Goal: Transaction & Acquisition: Purchase product/service

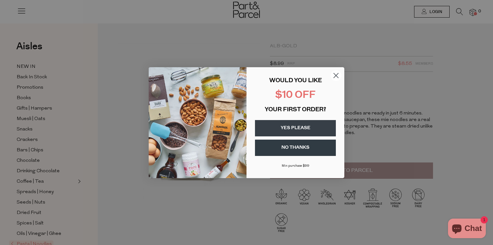
click at [303, 145] on button "NO THANKS" at bounding box center [295, 148] width 81 height 16
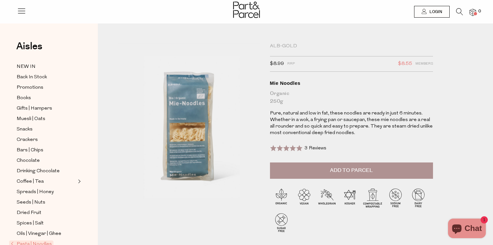
click at [328, 172] on button "Add to Parcel" at bounding box center [351, 170] width 163 height 16
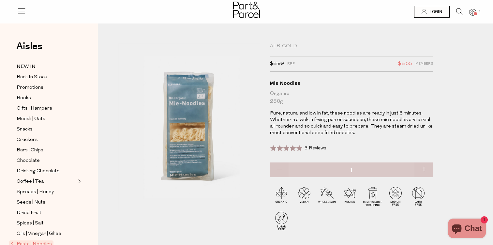
click at [421, 167] on button "button" at bounding box center [423, 169] width 19 height 14
type input "2"
click at [458, 9] on icon at bounding box center [459, 11] width 7 height 7
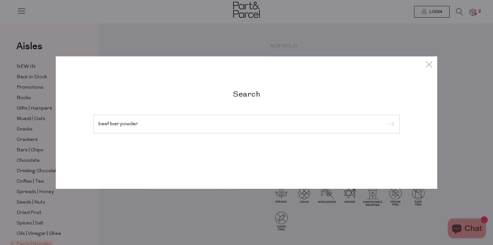
type input "beef liver powder"
click at [385, 119] on input "submit" at bounding box center [390, 124] width 10 height 10
click at [389, 123] on input "submit" at bounding box center [390, 124] width 10 height 10
click at [429, 65] on icon at bounding box center [429, 63] width 10 height 9
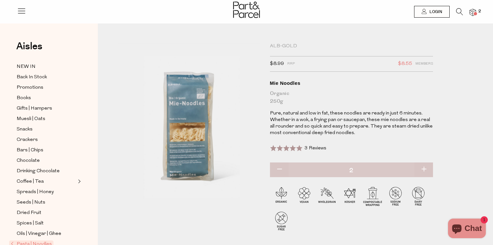
click at [475, 11] on img at bounding box center [472, 12] width 7 height 7
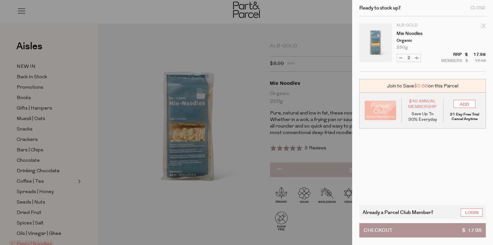
click at [406, 228] on button "Checkout $ 17.98" at bounding box center [422, 230] width 126 height 14
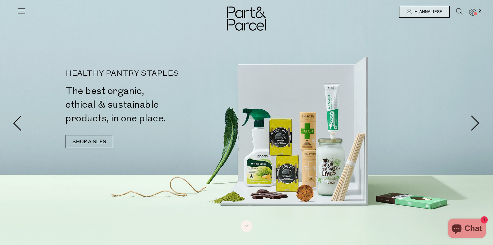
click at [20, 10] on icon at bounding box center [21, 10] width 9 height 9
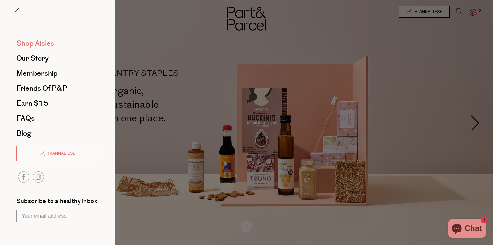
click at [39, 45] on span "Shop Aisles" at bounding box center [35, 43] width 38 height 10
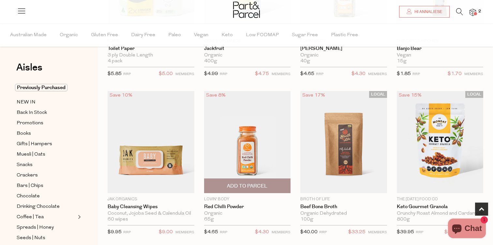
scroll to position [198, 0]
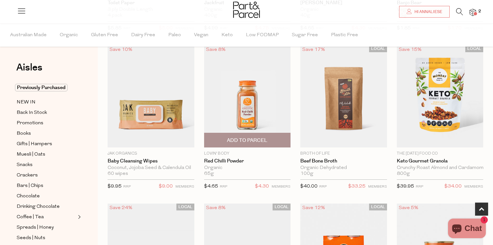
click at [259, 140] on span "Add To Parcel" at bounding box center [247, 140] width 40 height 7
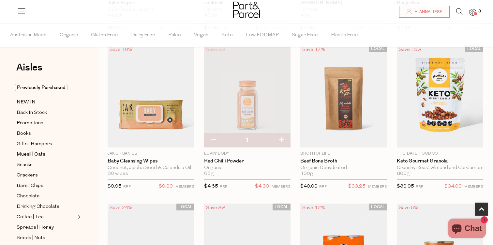
scroll to position [286, 0]
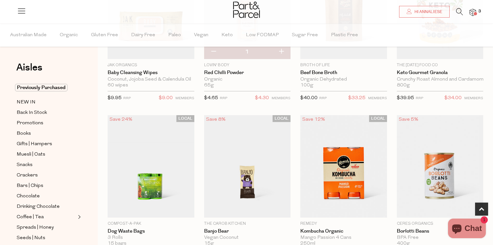
click at [457, 11] on icon at bounding box center [459, 11] width 7 height 7
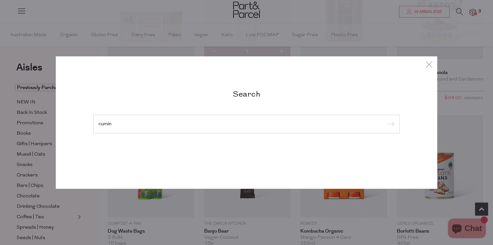
type input "cumin"
click at [385, 119] on input "submit" at bounding box center [390, 124] width 10 height 10
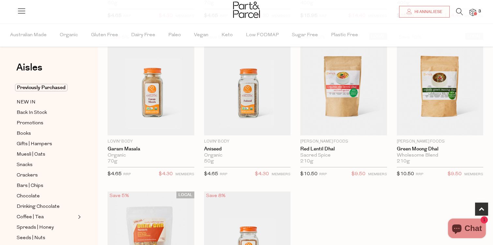
scroll to position [199, 0]
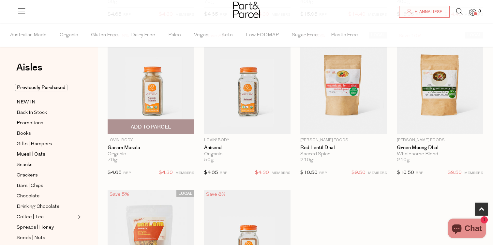
click at [168, 127] on span "Add To Parcel" at bounding box center [151, 127] width 40 height 7
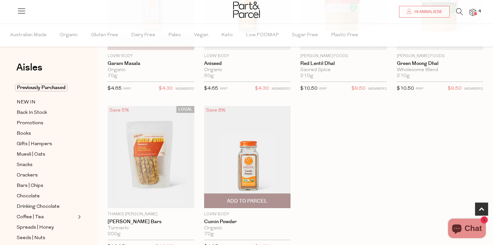
scroll to position [326, 0]
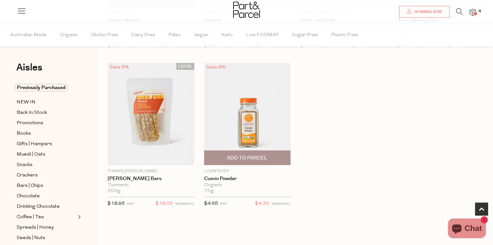
click at [244, 153] on span "Add To Parcel" at bounding box center [247, 158] width 83 height 14
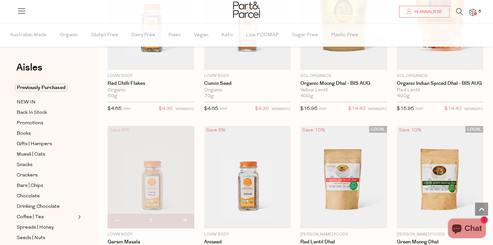
scroll to position [0, 0]
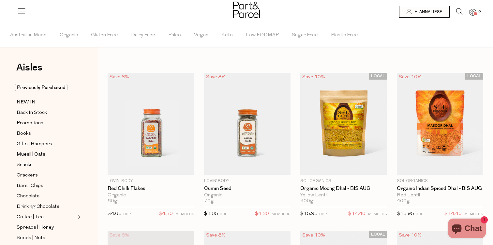
click at [457, 9] on icon at bounding box center [459, 11] width 7 height 7
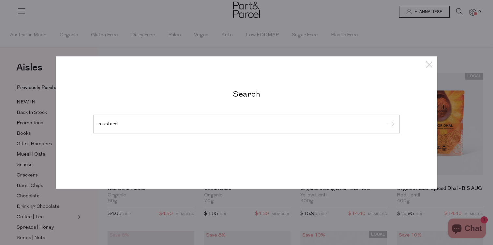
type input "mustard"
click at [385, 119] on input "submit" at bounding box center [390, 124] width 10 height 10
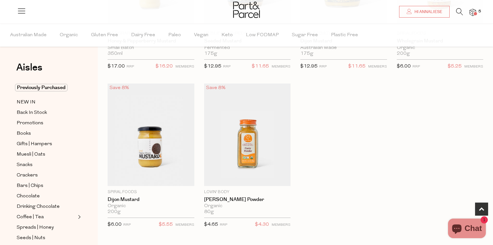
scroll to position [148, 0]
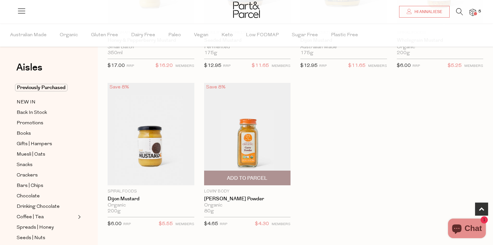
click at [246, 176] on span "Add To Parcel" at bounding box center [247, 178] width 40 height 7
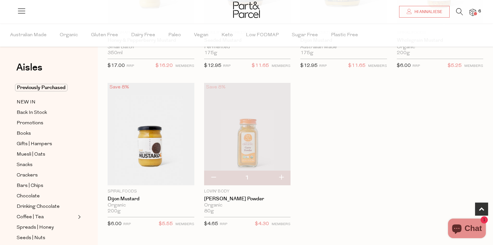
click at [458, 13] on icon at bounding box center [459, 11] width 7 height 7
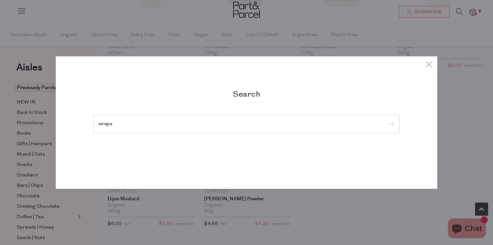
type input "wraps"
click at [385, 119] on input "submit" at bounding box center [390, 124] width 10 height 10
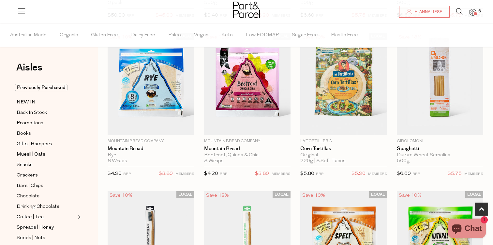
scroll to position [360, 0]
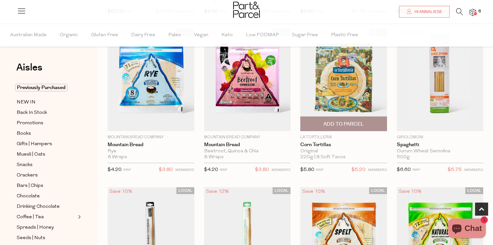
click at [340, 122] on span "Add To Parcel" at bounding box center [343, 124] width 40 height 7
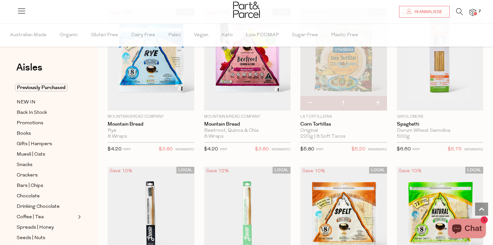
scroll to position [379, 0]
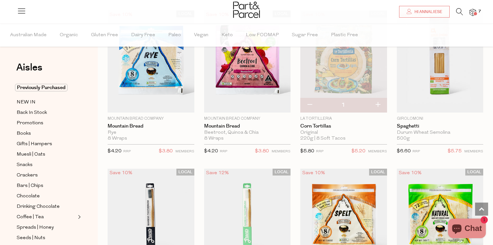
click at [376, 105] on button "button" at bounding box center [377, 105] width 19 height 14
type input "2"
click at [376, 105] on button "button" at bounding box center [377, 105] width 19 height 14
type input "3"
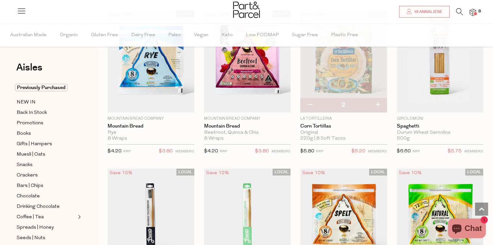
type input "3"
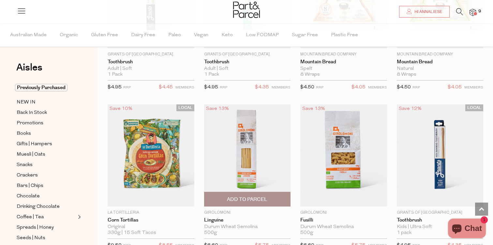
scroll to position [617, 0]
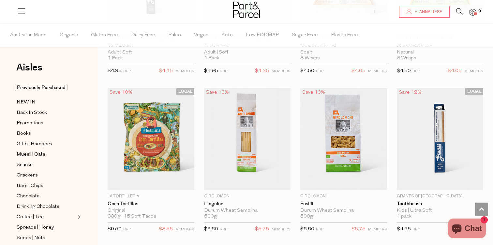
click at [457, 12] on icon at bounding box center [459, 11] width 7 height 7
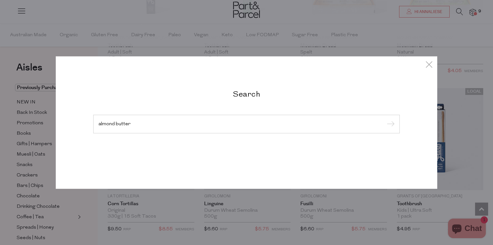
type input "almond butter"
click at [385, 119] on input "submit" at bounding box center [390, 124] width 10 height 10
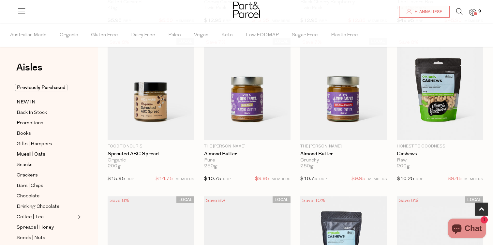
scroll to position [353, 0]
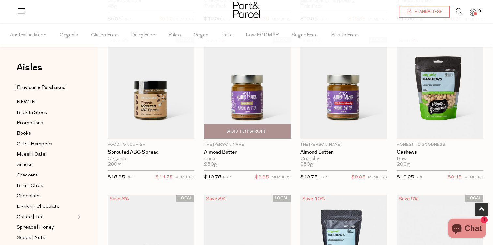
click at [259, 132] on span "Add To Parcel" at bounding box center [247, 131] width 40 height 7
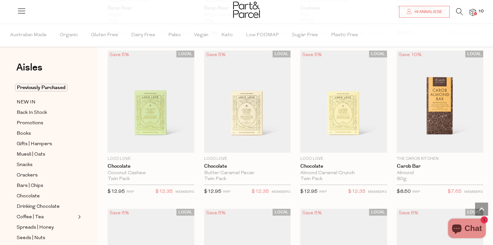
scroll to position [660, 0]
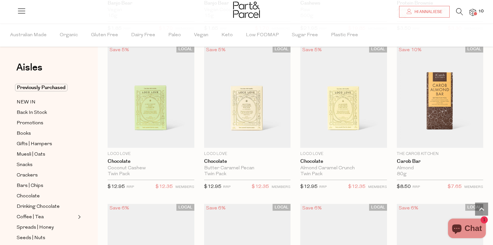
click at [455, 12] on li at bounding box center [456, 13] width 13 height 10
click at [457, 12] on icon at bounding box center [459, 11] width 7 height 7
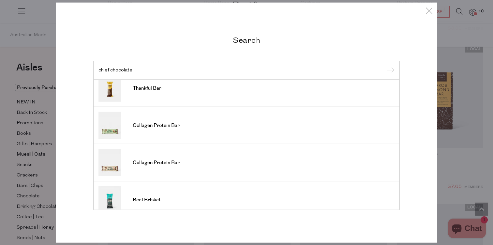
scroll to position [241, 0]
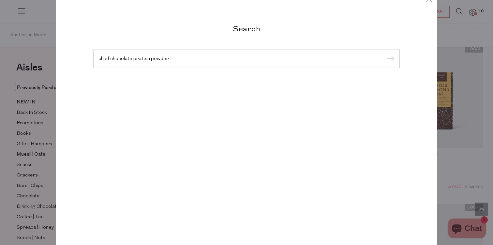
type input "chief chocolate protein powder"
click at [385, 54] on input "submit" at bounding box center [390, 59] width 10 height 10
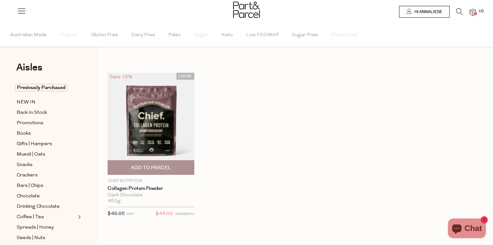
click at [153, 166] on span "Add To Parcel" at bounding box center [151, 167] width 40 height 7
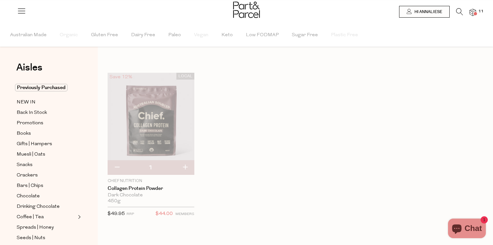
click at [459, 9] on icon at bounding box center [459, 11] width 7 height 7
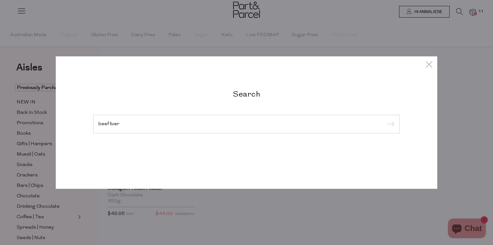
type input "beef liver"
click at [385, 119] on input "submit" at bounding box center [390, 124] width 10 height 10
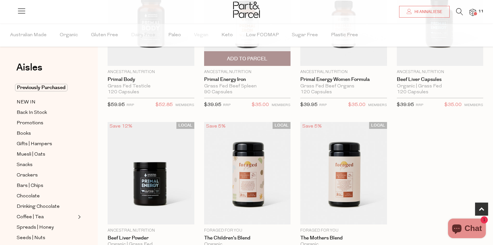
scroll to position [160, 0]
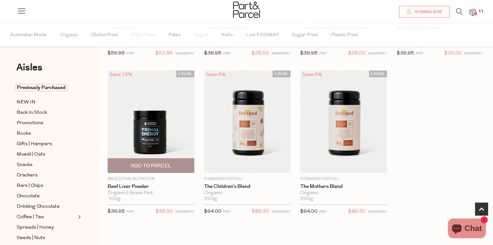
click at [156, 133] on img at bounding box center [151, 121] width 87 height 102
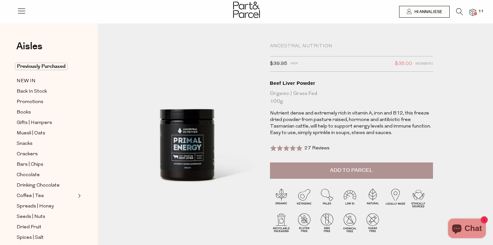
click at [474, 12] on span at bounding box center [475, 13] width 3 height 3
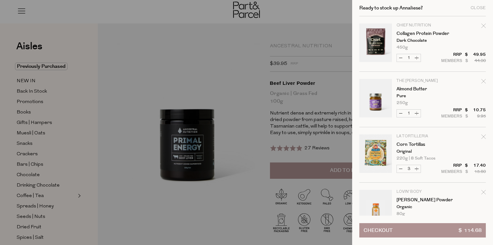
click at [438, 229] on button "Checkout $ 114.68" at bounding box center [422, 230] width 126 height 14
